Goal: Use online tool/utility: Use online tool/utility

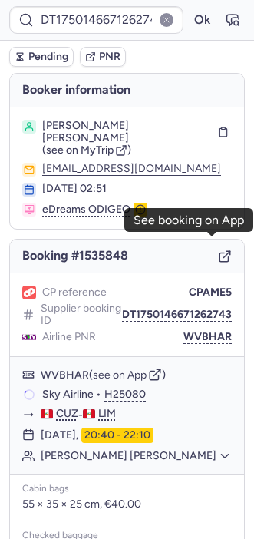
click at [218, 250] on icon "button" at bounding box center [225, 257] width 14 height 14
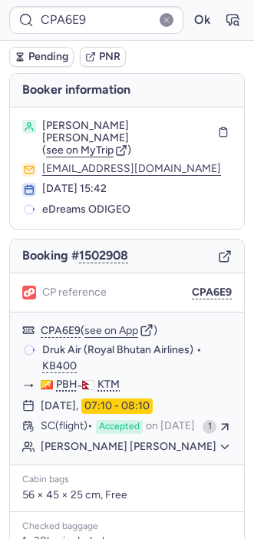
type input "CPZON2"
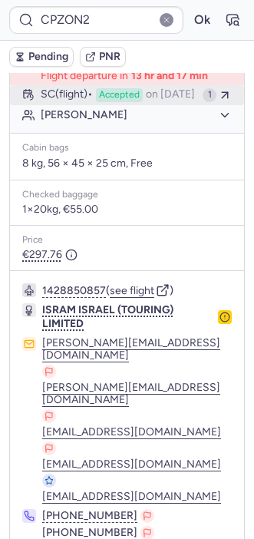
scroll to position [348, 0]
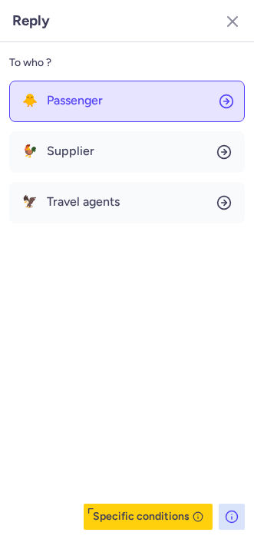
click at [88, 85] on button "🐥 Passenger" at bounding box center [127, 101] width 236 height 41
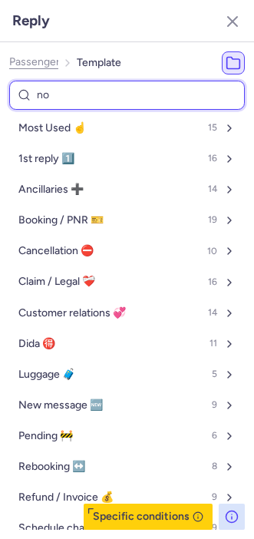
type input "non"
select select "en"
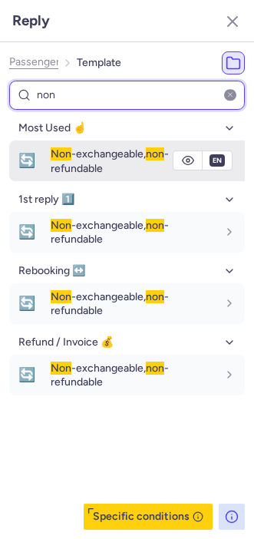
type input "non"
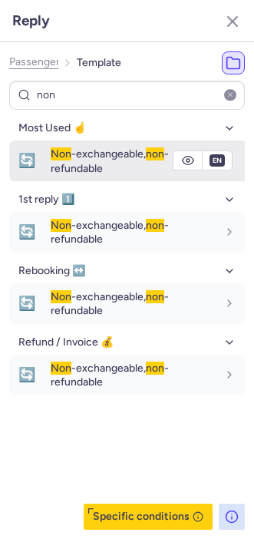
click at [61, 164] on span "Non -exchangeable, non -refundable" at bounding box center [110, 161] width 118 height 27
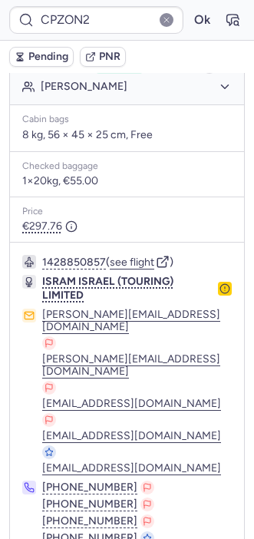
type input "CPMDDR"
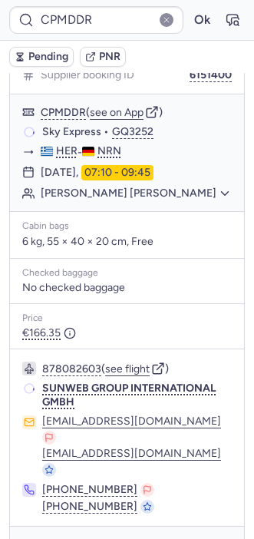
scroll to position [229, 0]
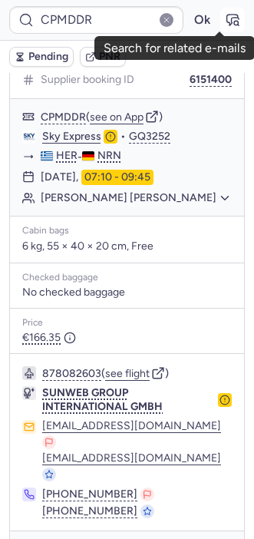
click at [220, 31] on button "button" at bounding box center [232, 20] width 25 height 25
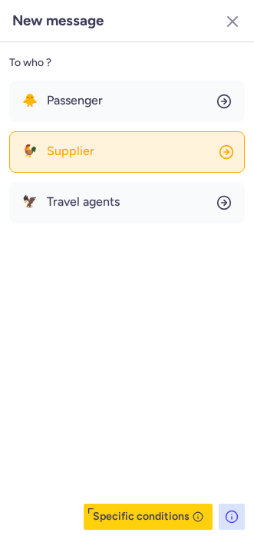
click at [75, 158] on button "🐓 Supplier" at bounding box center [127, 151] width 236 height 41
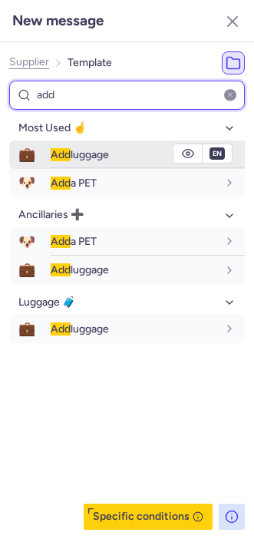
type input "add"
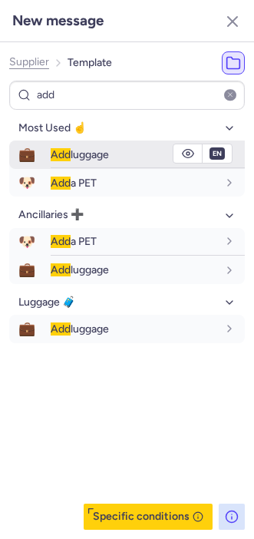
click at [70, 157] on span "Add" at bounding box center [61, 154] width 20 height 13
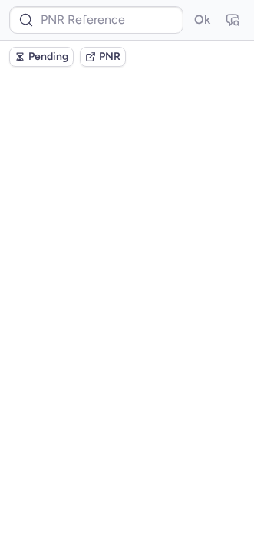
scroll to position [0, 0]
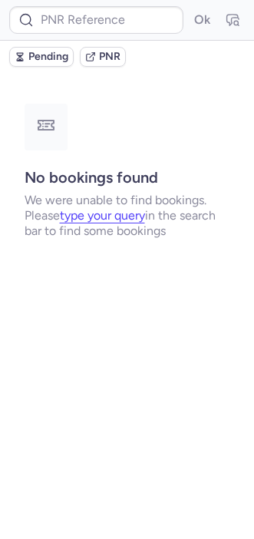
type input "CPMDDR"
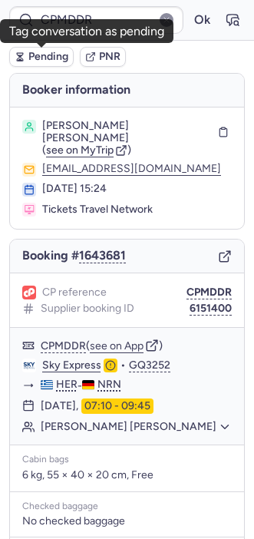
click at [48, 55] on span "Pending" at bounding box center [48, 57] width 40 height 12
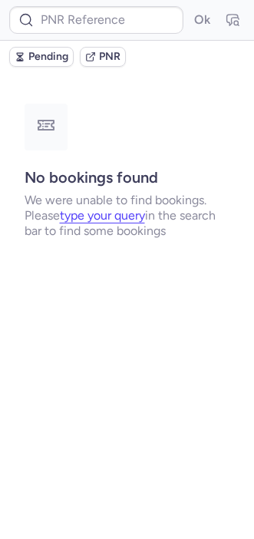
type input "DT1754578563053858"
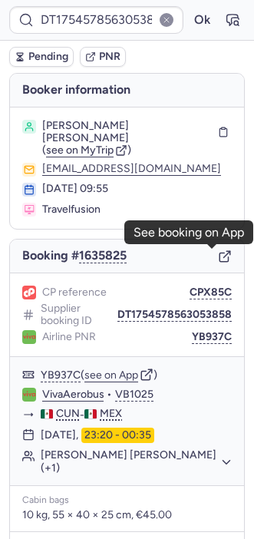
click at [220, 254] on icon "button" at bounding box center [224, 258] width 8 height 8
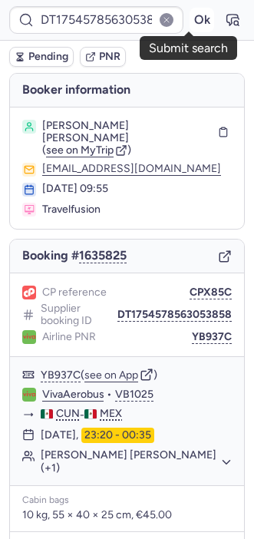
click at [190, 28] on button "Ok" at bounding box center [202, 20] width 25 height 25
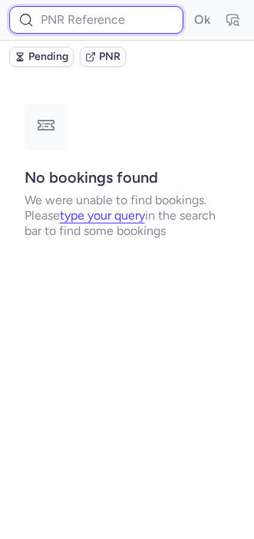
click at [103, 27] on input at bounding box center [96, 20] width 174 height 28
paste input "001RQB"
type input "001RQB"
click at [190, 8] on button "Ok" at bounding box center [202, 20] width 25 height 25
paste input "001RQB"
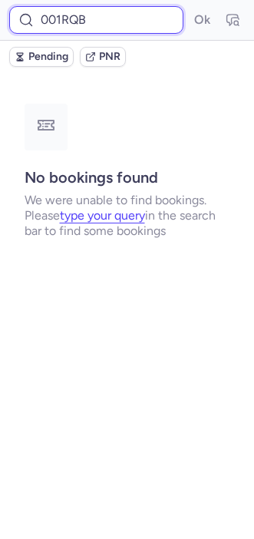
click at [119, 19] on input "001RQB" at bounding box center [96, 20] width 174 height 28
click at [190, 8] on button "Ok" at bounding box center [202, 20] width 25 height 25
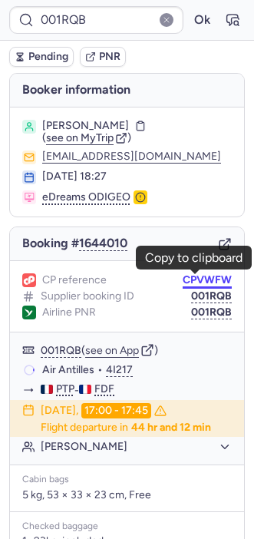
click at [185, 278] on button "CPVWFW" at bounding box center [207, 280] width 49 height 12
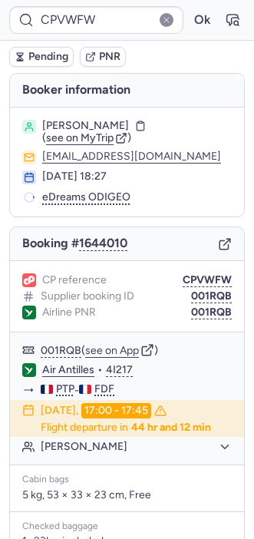
type input "CPPLRW"
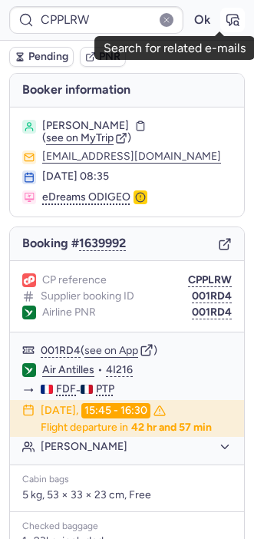
click at [225, 15] on icon "button" at bounding box center [232, 19] width 15 height 15
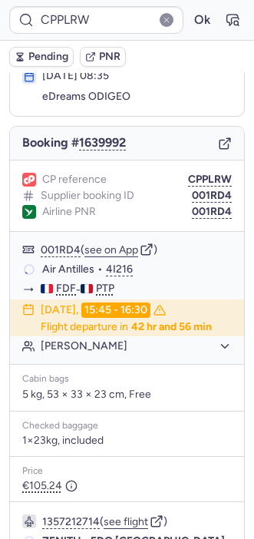
scroll to position [99, 0]
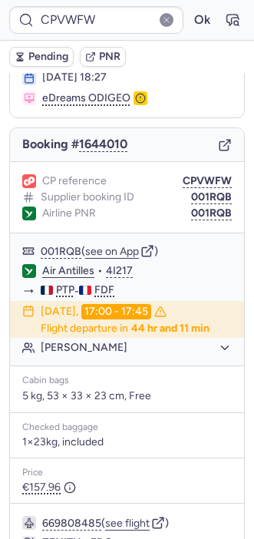
type input "CPPLRW"
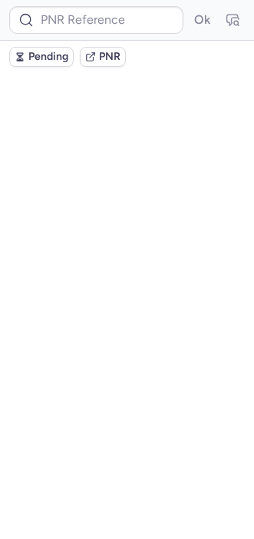
scroll to position [0, 0]
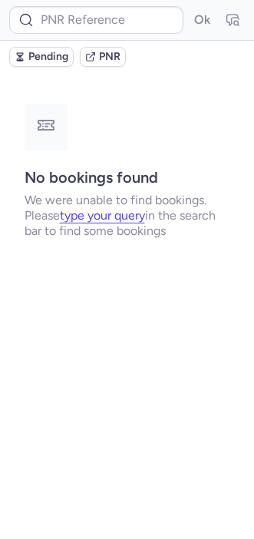
type input "DT1753666625330478"
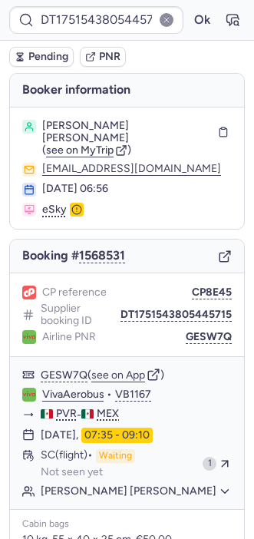
type input "CPGVGF"
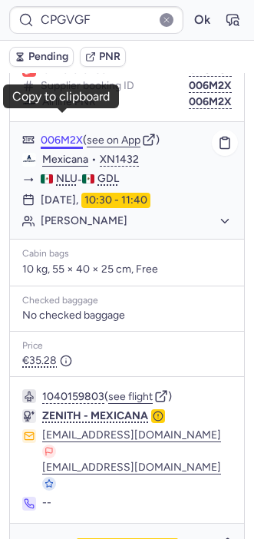
scroll to position [231, 0]
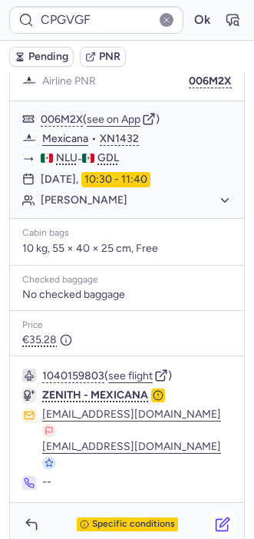
click at [214, 515] on button "button" at bounding box center [222, 524] width 25 height 25
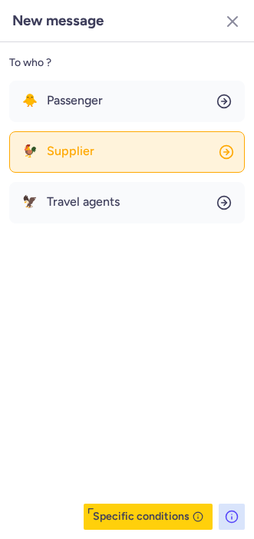
click at [75, 137] on button "🐓 Supplier" at bounding box center [127, 151] width 236 height 41
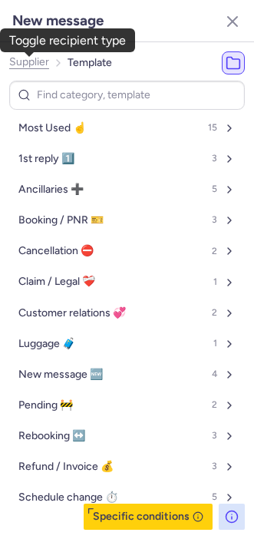
click at [21, 65] on span "Supplier" at bounding box center [29, 62] width 40 height 12
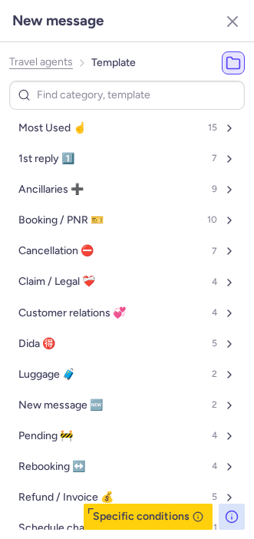
click at [21, 65] on span "Travel agents" at bounding box center [41, 62] width 64 height 12
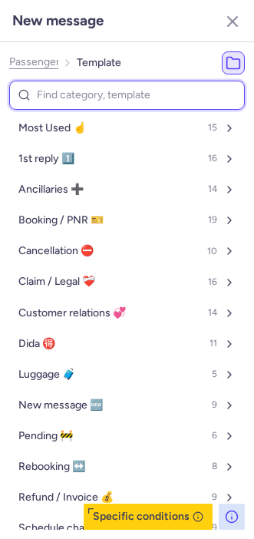
click at [53, 105] on input at bounding box center [127, 96] width 236 height 30
type input "gen"
select select "es"
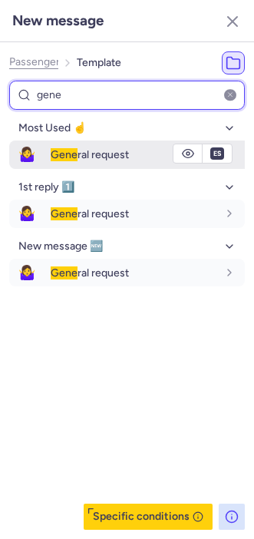
type input "gene"
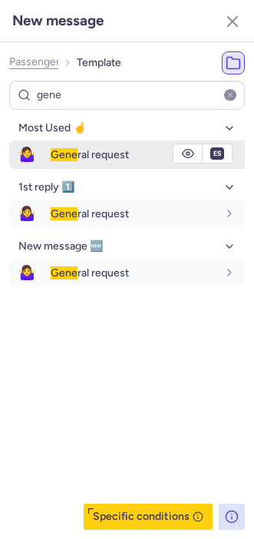
click at [48, 154] on button "🤷‍♀️ [PERSON_NAME] ral request" at bounding box center [127, 155] width 236 height 28
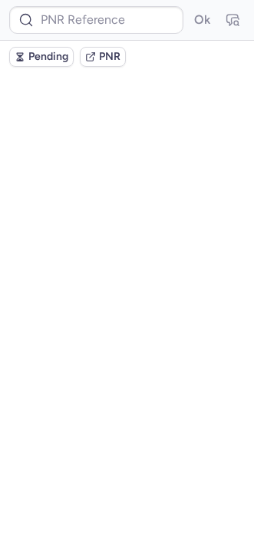
scroll to position [0, 0]
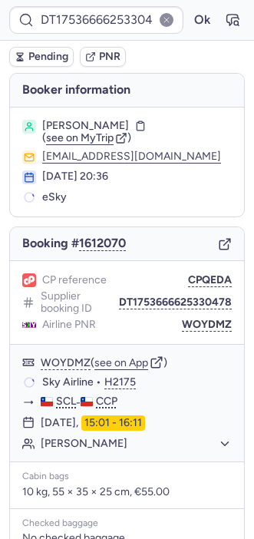
type input "CPGVGF"
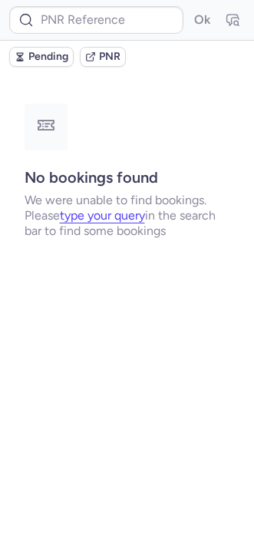
type input "CPZON2"
type input "DT1752593794923463"
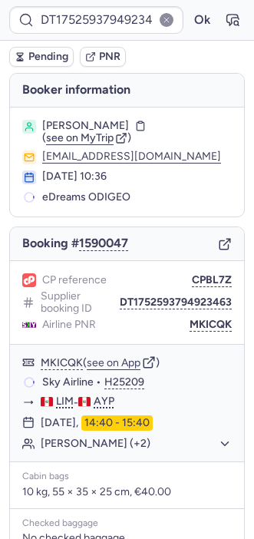
type input "DT1751844949025756"
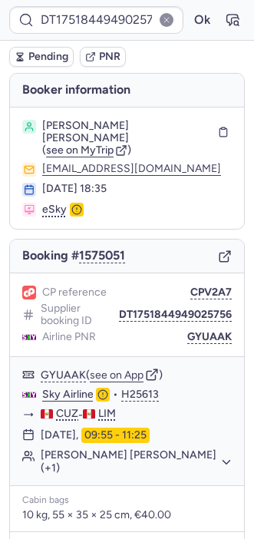
type input "DT1753666625330478"
